Goal: Check status: Check status

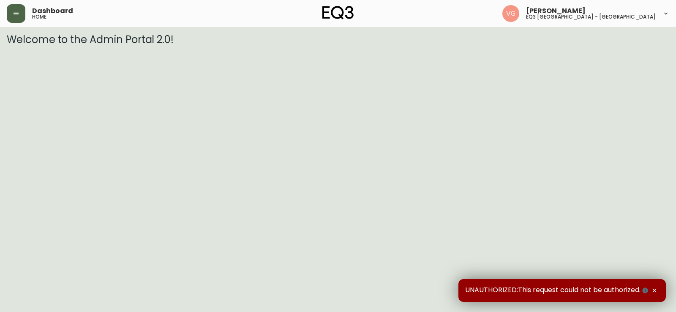
click at [18, 9] on button "button" at bounding box center [16, 13] width 19 height 19
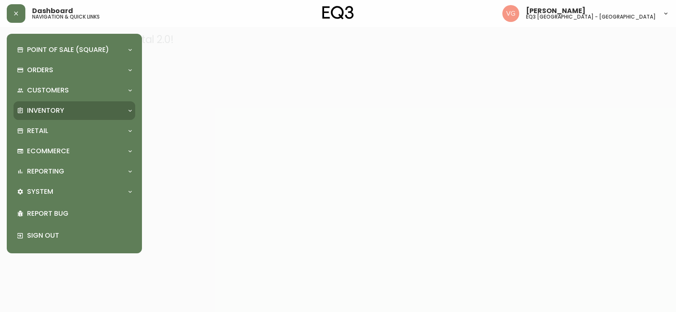
click at [55, 108] on p "Inventory" at bounding box center [45, 110] width 37 height 9
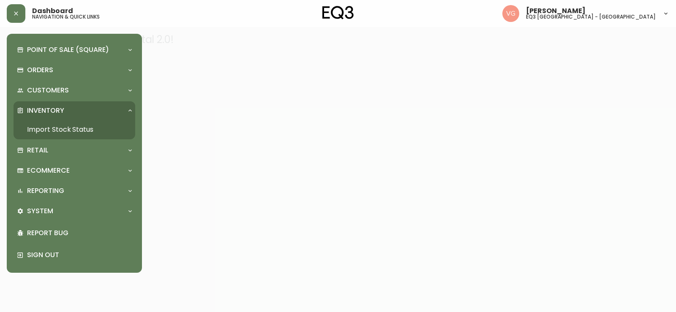
click at [61, 128] on link "Import Stock Status" at bounding box center [75, 129] width 122 height 19
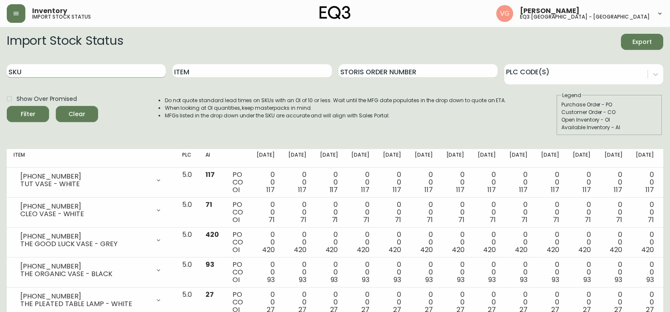
click at [104, 71] on input "SKU" at bounding box center [86, 71] width 159 height 14
type input "3020-386-4"
click at [7, 106] on button "Filter" at bounding box center [28, 114] width 42 height 16
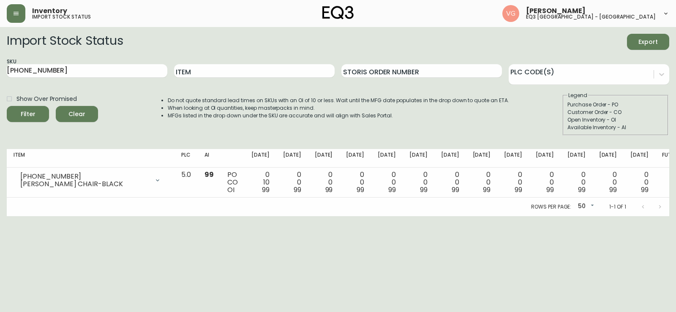
drag, startPoint x: 32, startPoint y: 254, endPoint x: 44, endPoint y: 237, distance: 21.5
click at [31, 216] on html "Inventory import stock status Veronique Girard eq3 montréal - st laurent Import…" at bounding box center [338, 108] width 676 height 216
